Goal: Navigation & Orientation: Find specific page/section

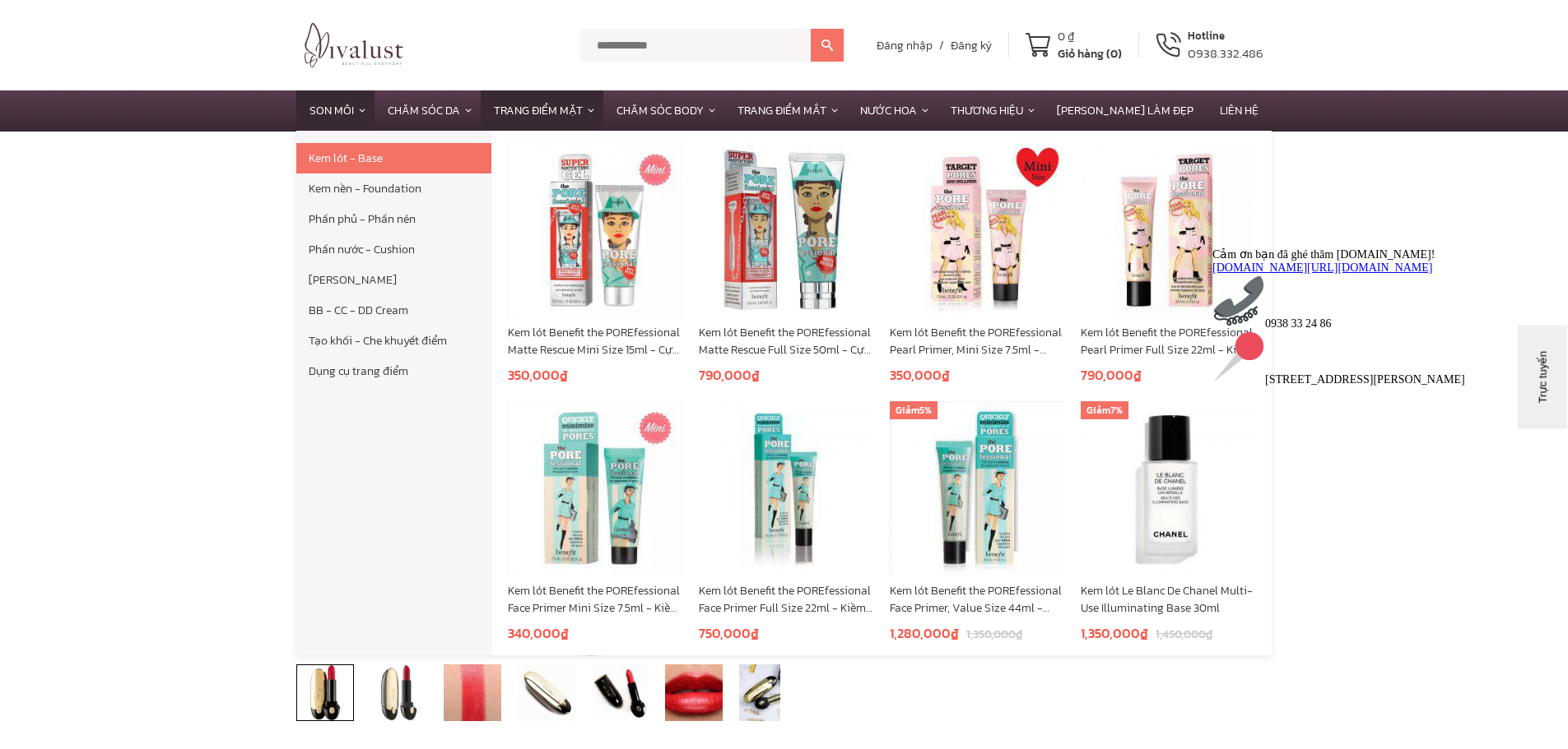
click at [599, 113] on link "Trang Điểm Mặt" at bounding box center [541, 111] width 122 height 40
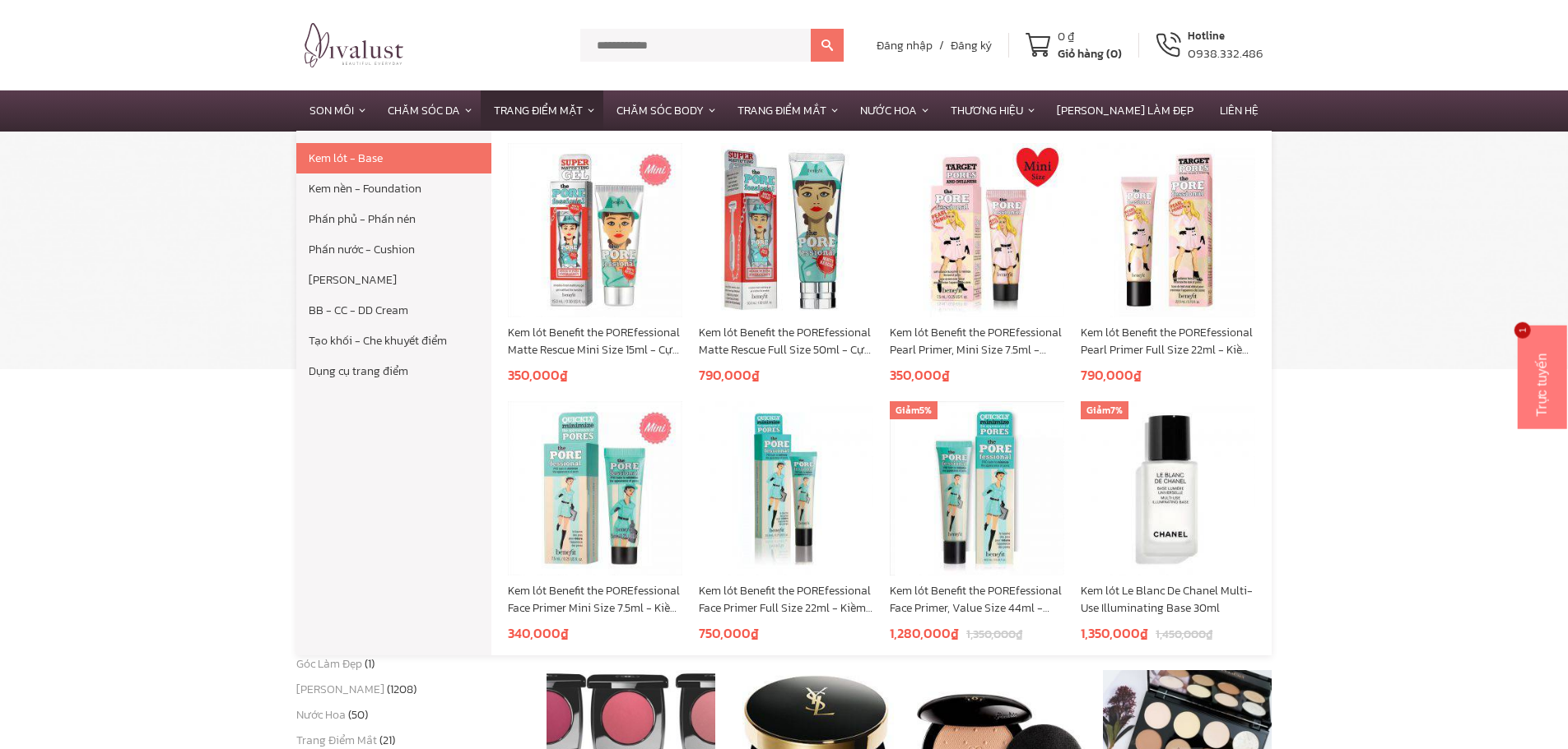
click at [331, 251] on link "Phấn nước - Cushion" at bounding box center [394, 250] width 195 height 31
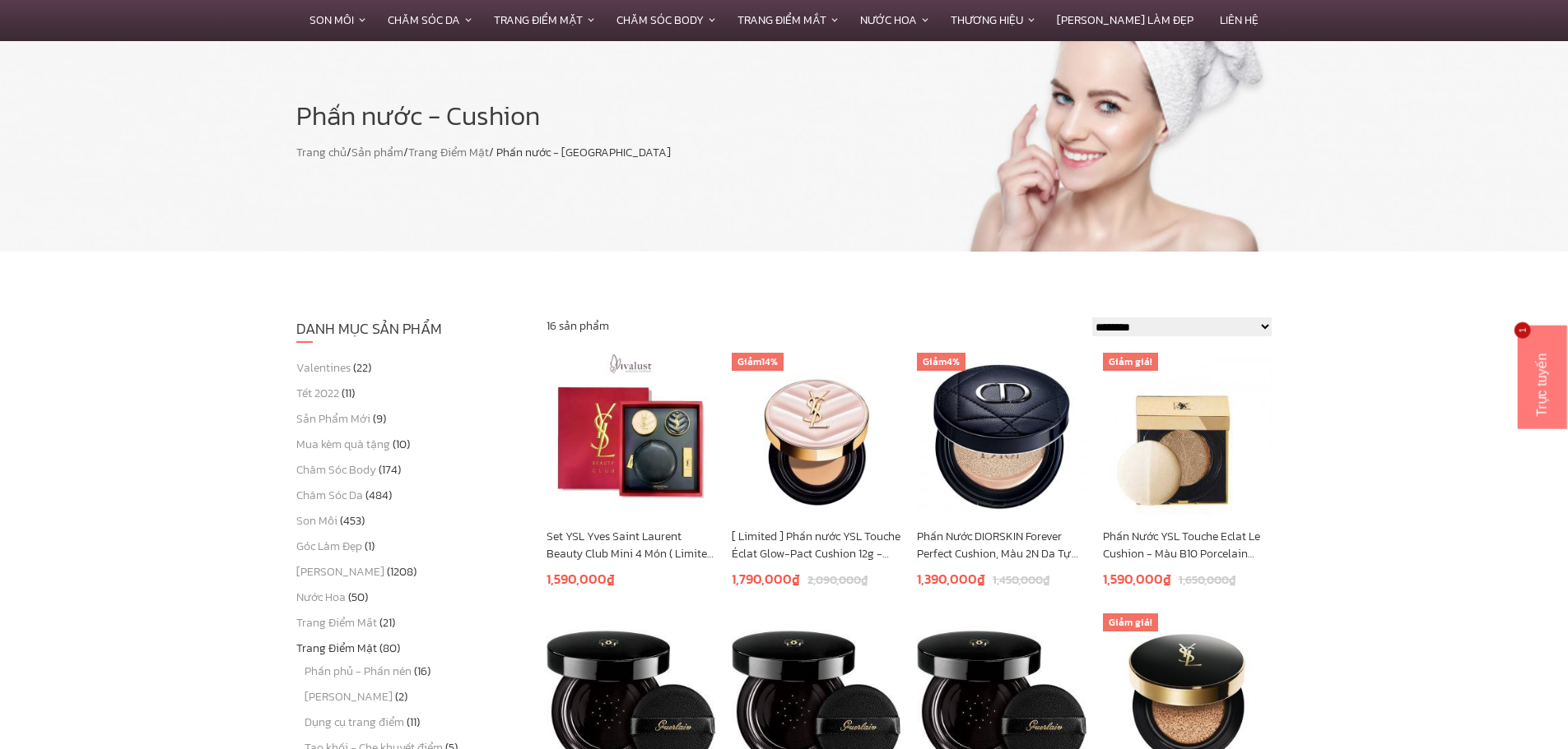
scroll to position [135, 0]
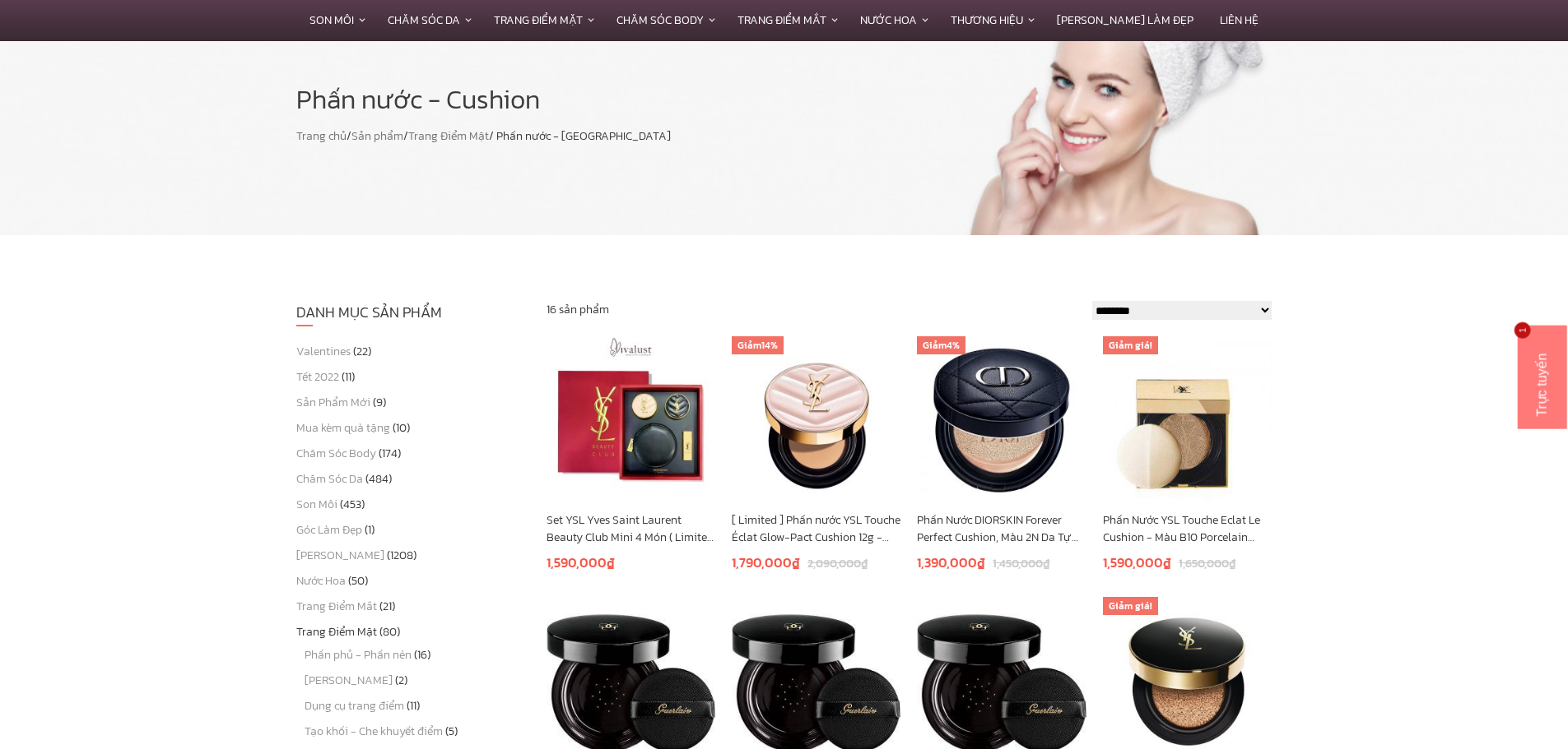
click at [475, 135] on link "Trang Điểm Mặt" at bounding box center [449, 136] width 81 height 18
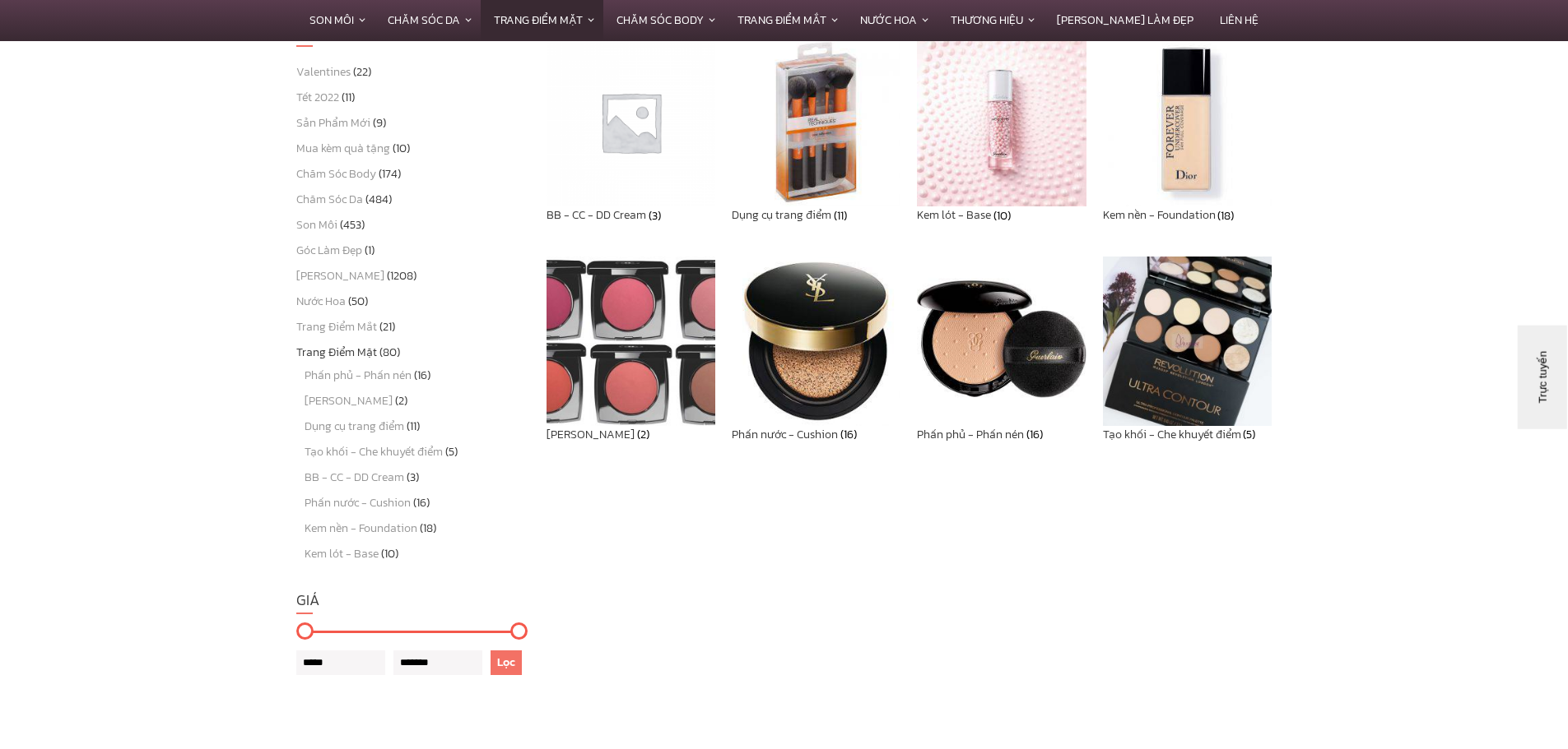
scroll to position [422, 0]
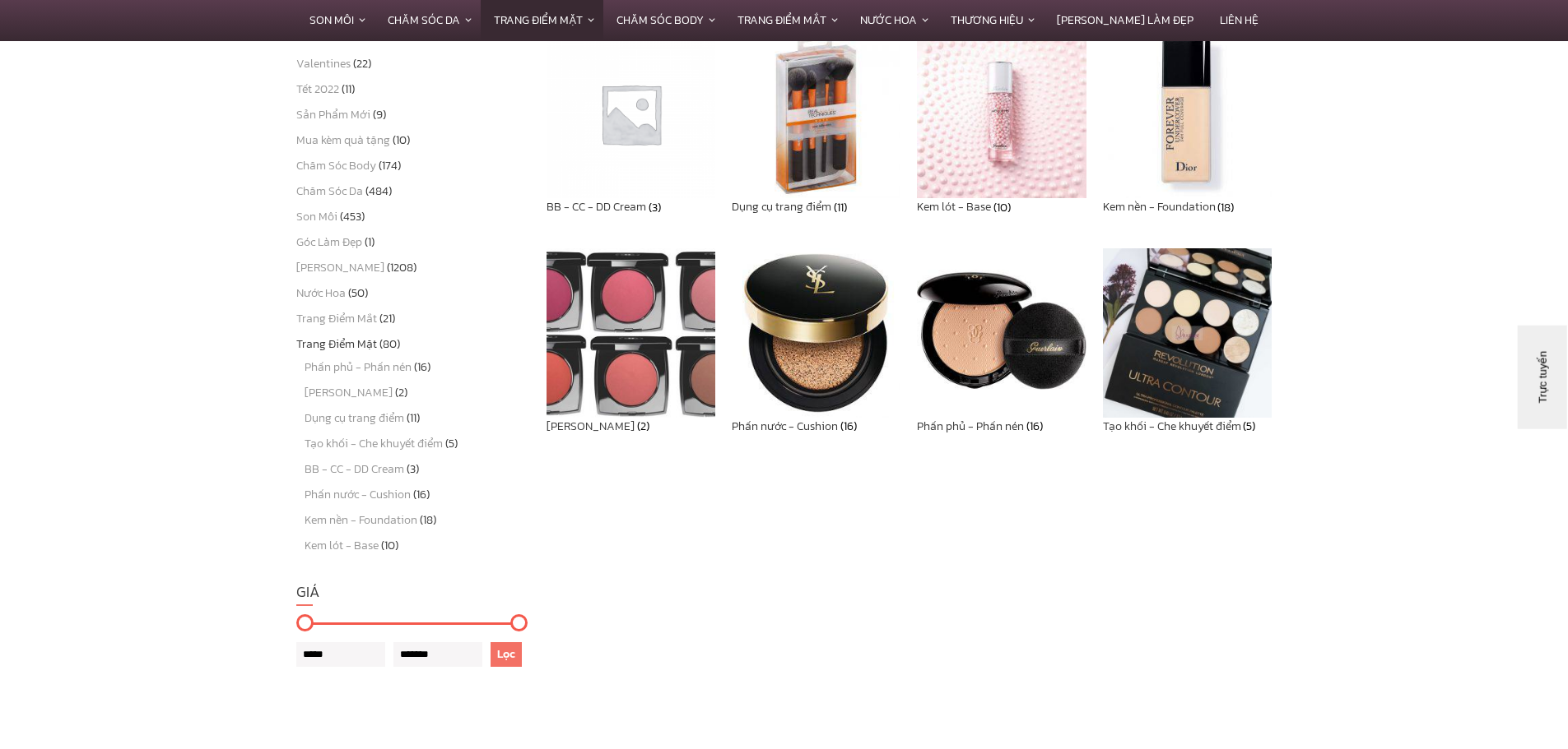
click at [1024, 332] on img at bounding box center [1001, 333] width 169 height 169
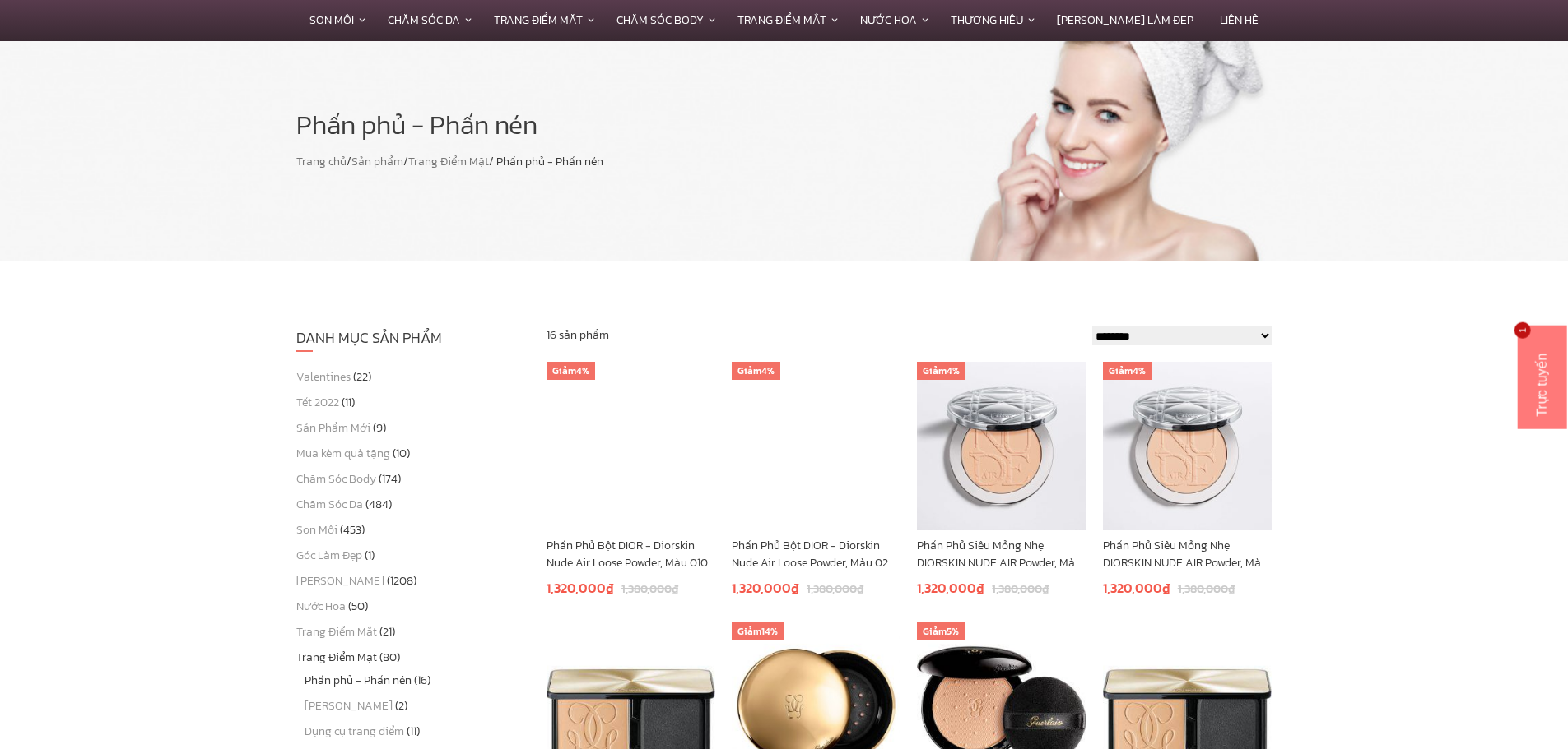
scroll to position [106, 0]
